Goal: Information Seeking & Learning: Learn about a topic

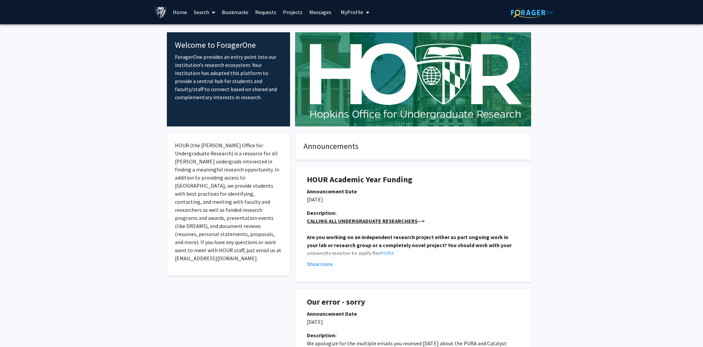
click at [207, 11] on link "Search" at bounding box center [204, 12] width 28 height 24
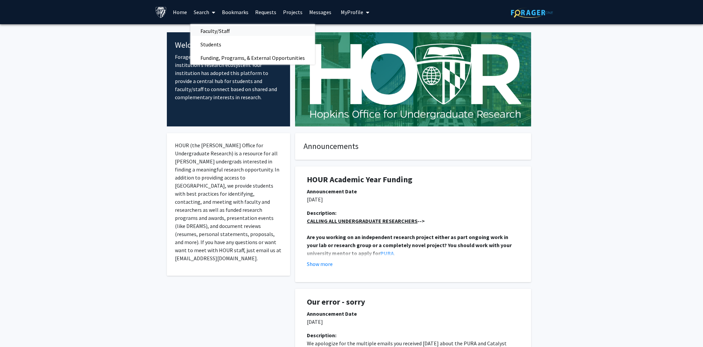
drag, startPoint x: 211, startPoint y: 27, endPoint x: 214, endPoint y: 28, distance: 3.9
click at [211, 27] on span "Faculty/Staff" at bounding box center [214, 30] width 49 height 13
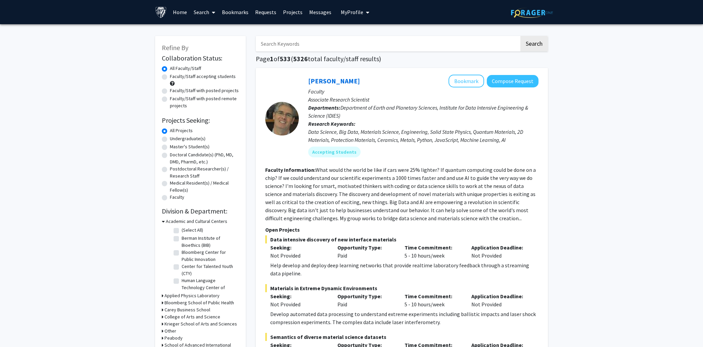
click at [188, 137] on label "Undergraduate(s)" at bounding box center [188, 138] width 36 height 7
click at [174, 137] on input "Undergraduate(s)" at bounding box center [172, 137] width 4 height 4
radio input "true"
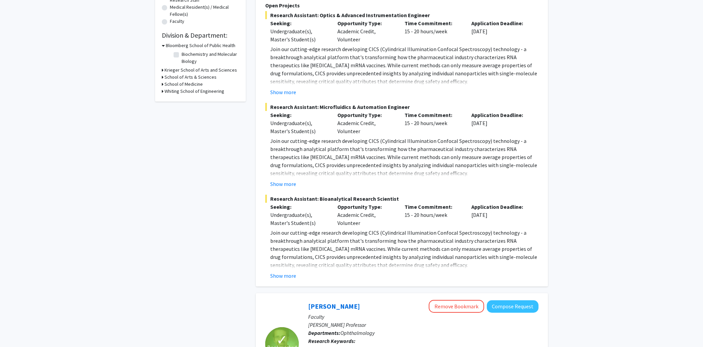
scroll to position [208, 0]
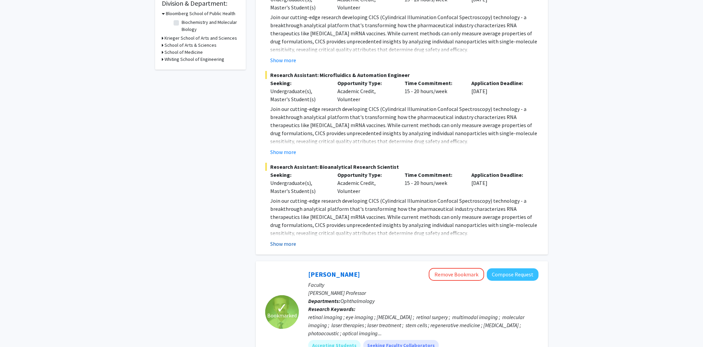
click at [285, 242] on button "Show more" at bounding box center [283, 244] width 26 height 8
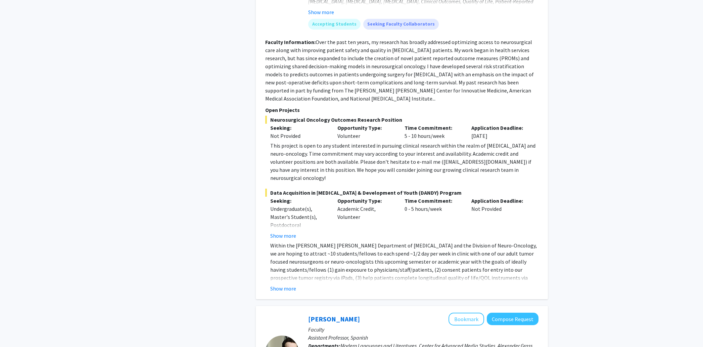
scroll to position [1670, 0]
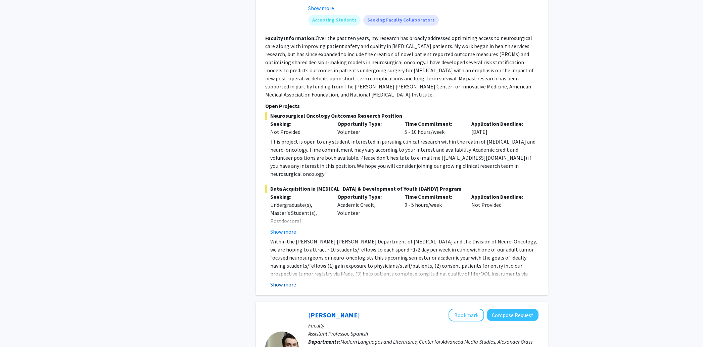
click at [290, 280] on button "Show more" at bounding box center [283, 284] width 26 height 8
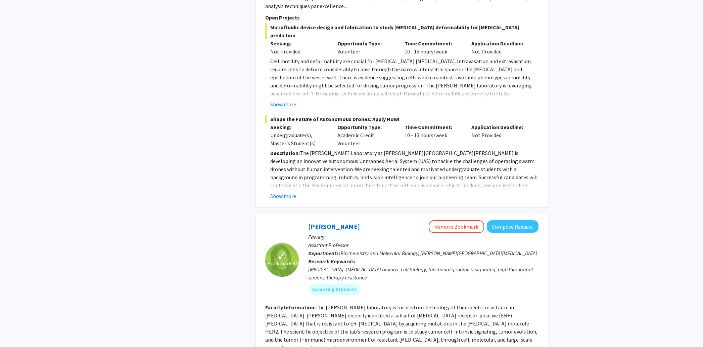
scroll to position [3223, 0]
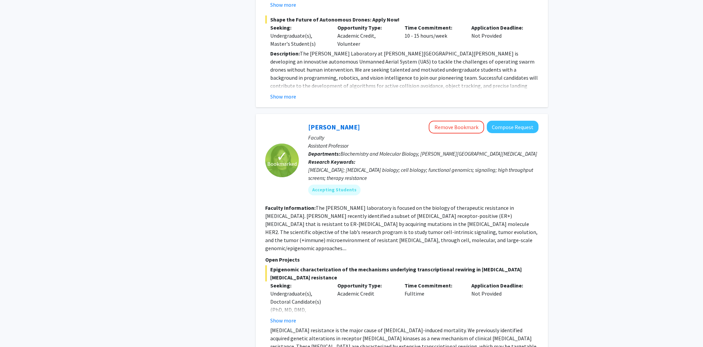
click at [287, 316] on button "Show more" at bounding box center [283, 320] width 26 height 8
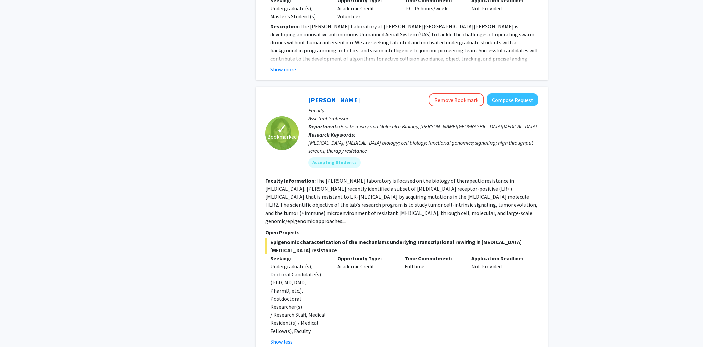
scroll to position [3267, 0]
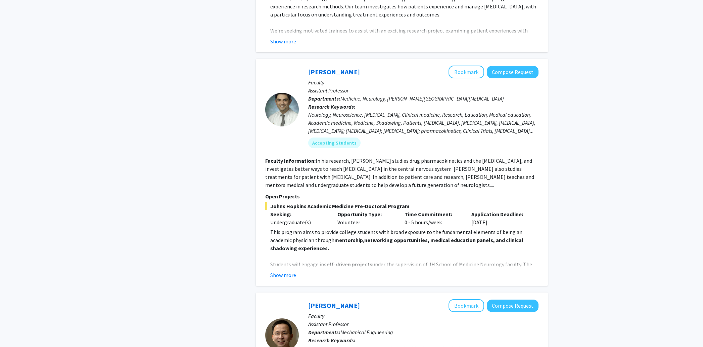
scroll to position [726, 0]
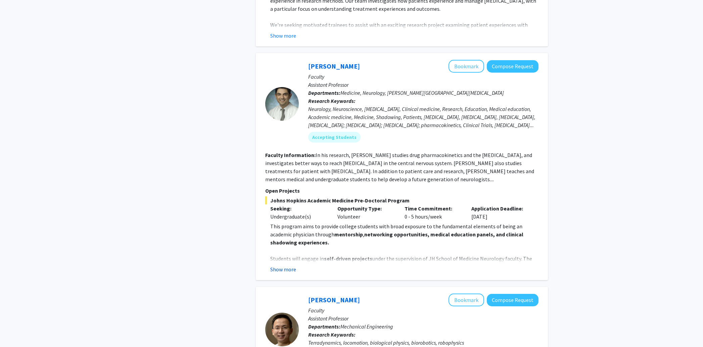
click at [293, 265] on button "Show more" at bounding box center [283, 269] width 26 height 8
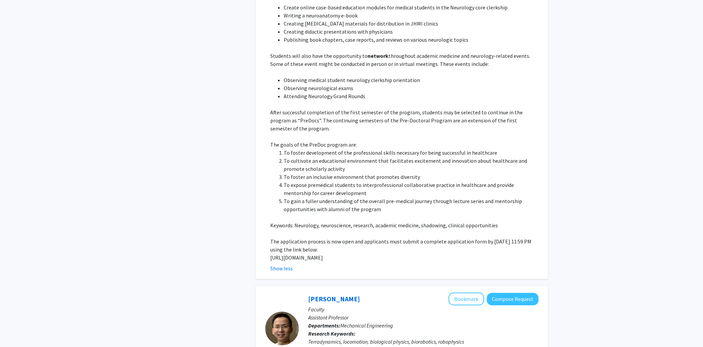
scroll to position [1010, 0]
drag, startPoint x: 271, startPoint y: 231, endPoint x: 300, endPoint y: 239, distance: 29.9
click at [300, 252] on p "[URL][DOMAIN_NAME]" at bounding box center [404, 256] width 268 height 8
copy p "[URL][DOMAIN_NAME]"
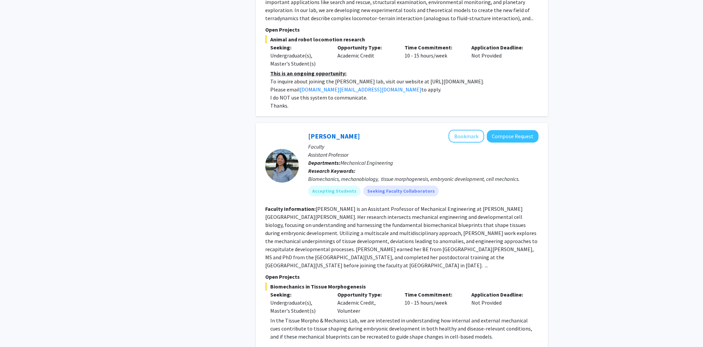
scroll to position [1448, 0]
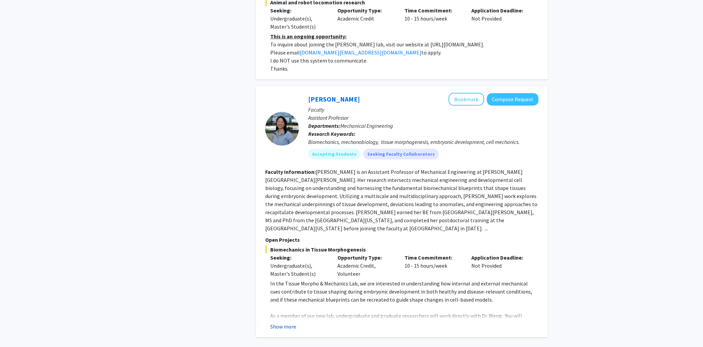
click at [291, 322] on button "Show more" at bounding box center [283, 326] width 26 height 8
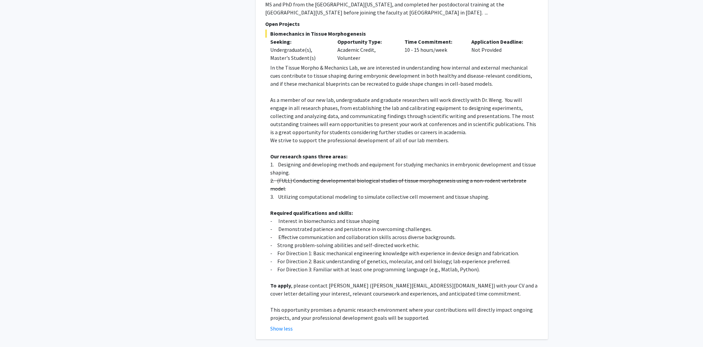
scroll to position [1698, 0]
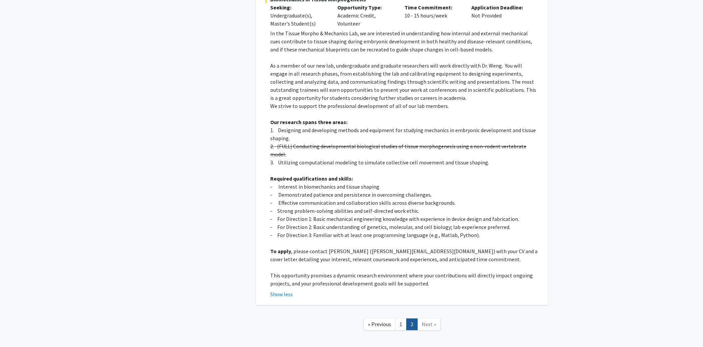
click at [400, 318] on link "1" at bounding box center [400, 324] width 11 height 12
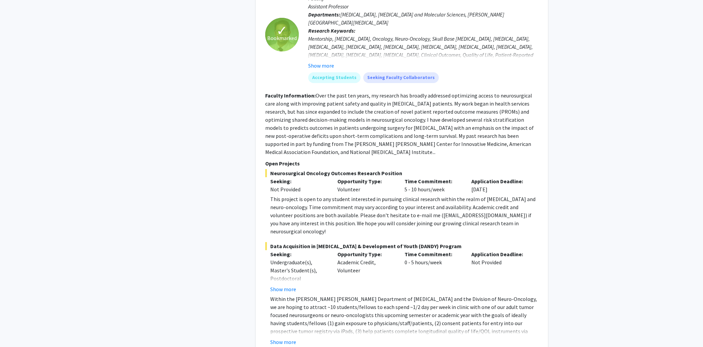
scroll to position [1352, 0]
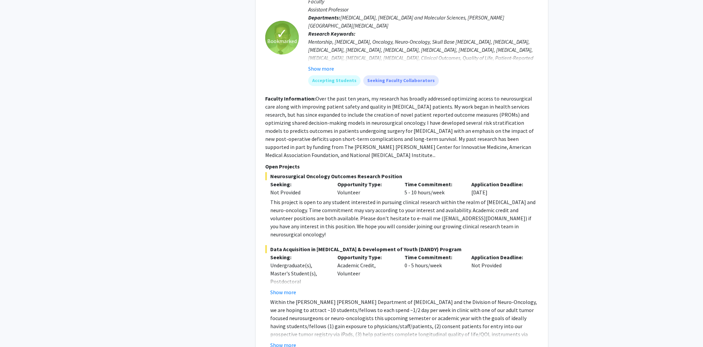
click at [288, 341] on button "Show more" at bounding box center [283, 345] width 26 height 8
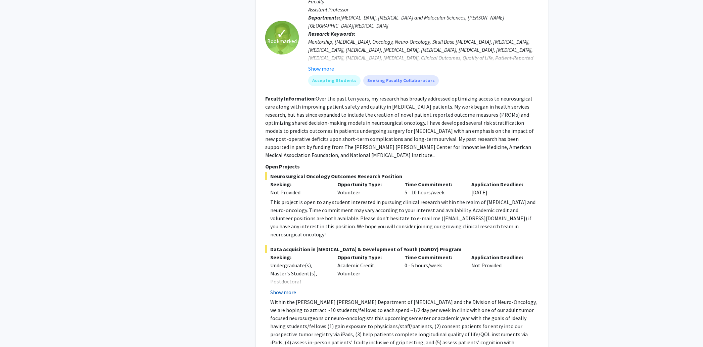
click at [288, 288] on button "Show more" at bounding box center [283, 292] width 26 height 8
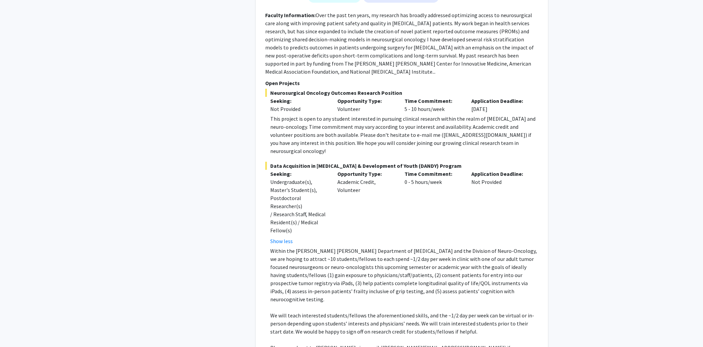
scroll to position [1448, 0]
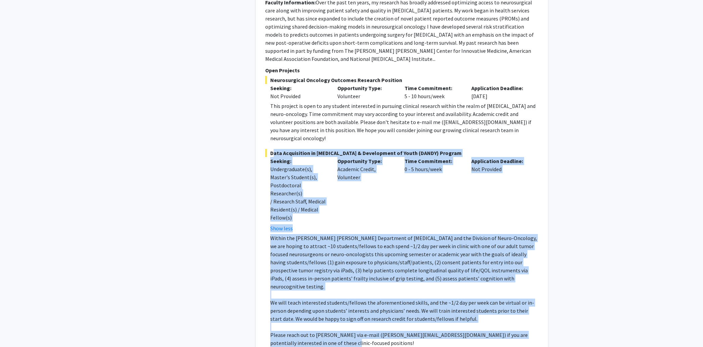
drag, startPoint x: 271, startPoint y: 112, endPoint x: 340, endPoint y: 286, distance: 187.5
click at [340, 286] on div "Data Acquisition in [GEOGRAPHIC_DATA] & Development of Youth (DANDY) Program Se…" at bounding box center [401, 257] width 273 height 217
copy div "Lore Ipsumdolors am Consectetura & Elitseddoei te Incid (UTLAB) Etdolor Magnaal…"
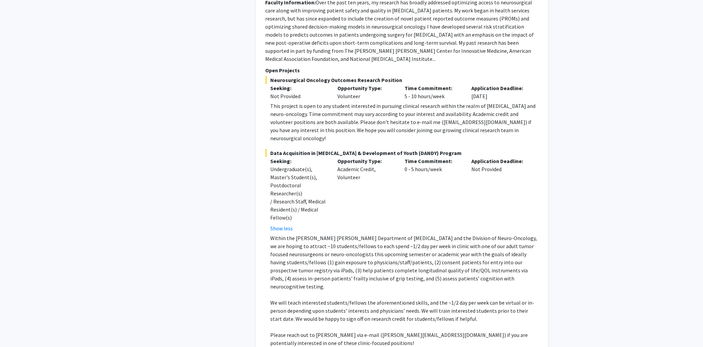
click at [327, 234] on p "Within the [PERSON_NAME] [PERSON_NAME] Department of [MEDICAL_DATA] and the Div…" at bounding box center [404, 262] width 268 height 56
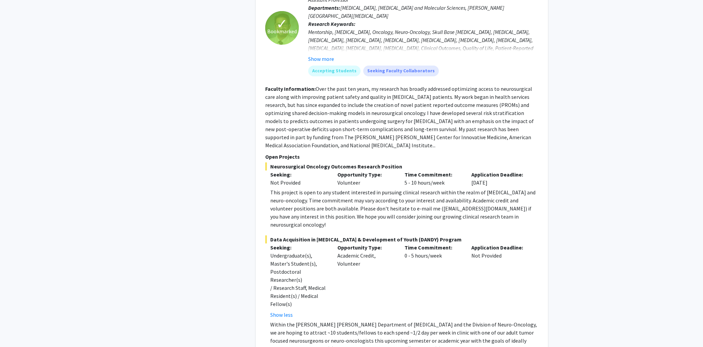
scroll to position [1357, 0]
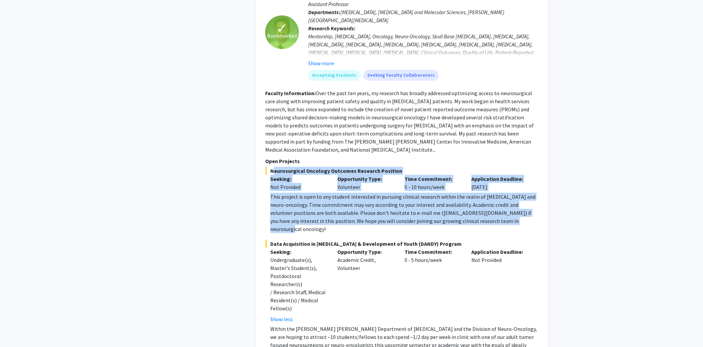
drag, startPoint x: 286, startPoint y: 140, endPoint x: 510, endPoint y: 186, distance: 229.5
click at [510, 186] on div "Neurosurgical Oncology Outcomes Research Position Seeking: Not Provided Opportu…" at bounding box center [401, 200] width 273 height 66
copy div "Neurosurgical Oncology Outcomes Research Position Seeking: Not Provided Opportu…"
drag, startPoint x: 484, startPoint y: 169, endPoint x: 485, endPoint y: 110, distance: 58.8
click at [484, 192] on div "This project is open to any student interested in pursuing clinical research wi…" at bounding box center [404, 212] width 268 height 40
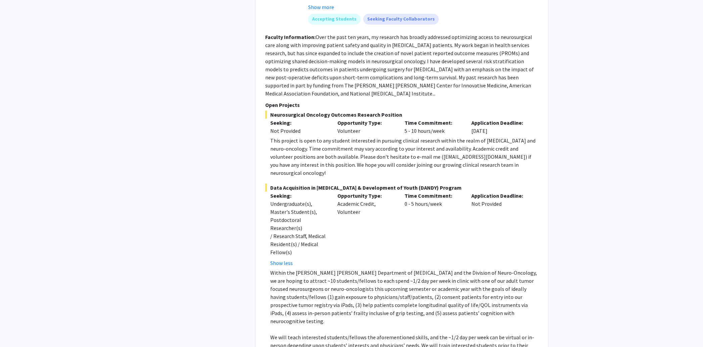
scroll to position [1419, 0]
